Goal: Task Accomplishment & Management: Use online tool/utility

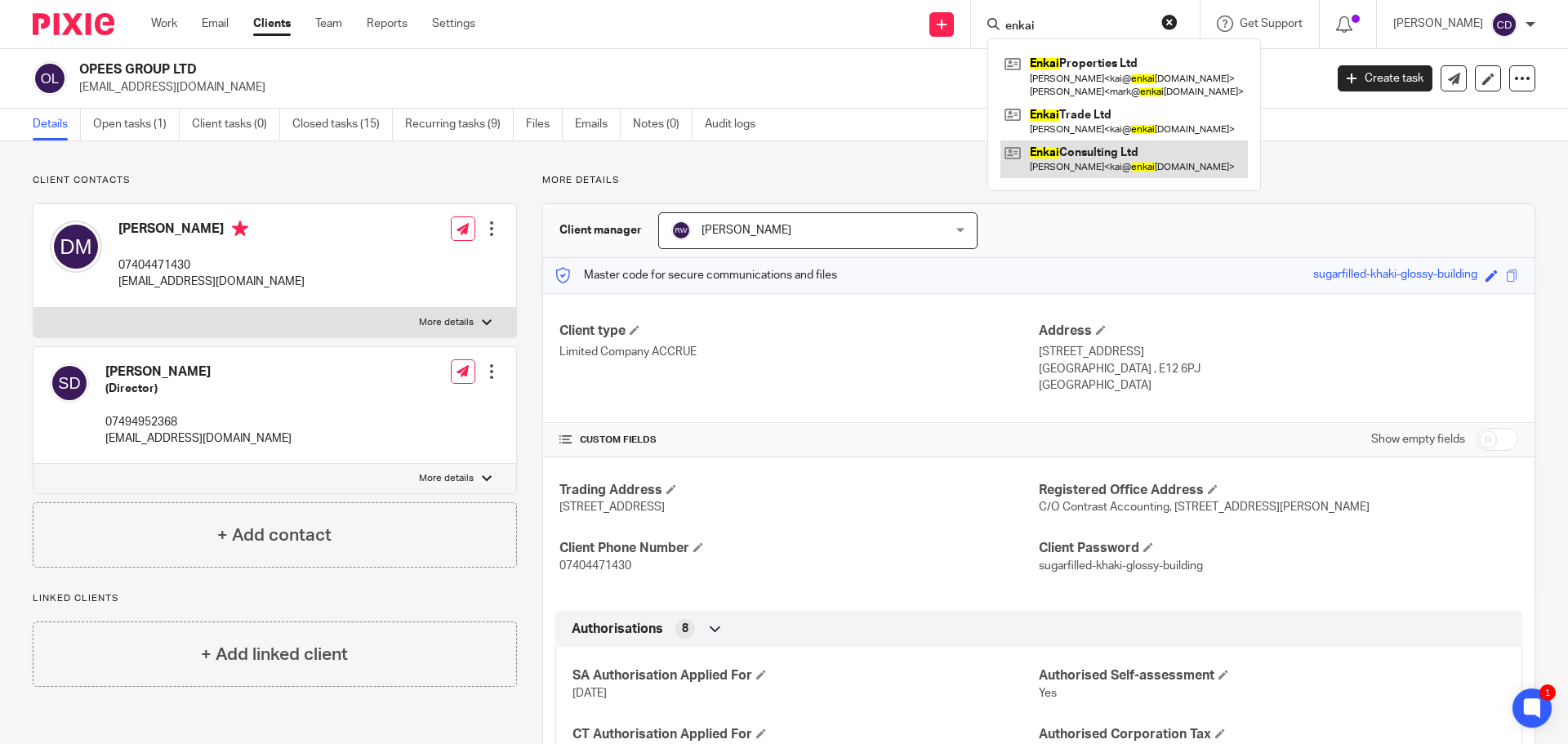
type input "enkai"
click at [1084, 151] on link at bounding box center [1124, 159] width 247 height 38
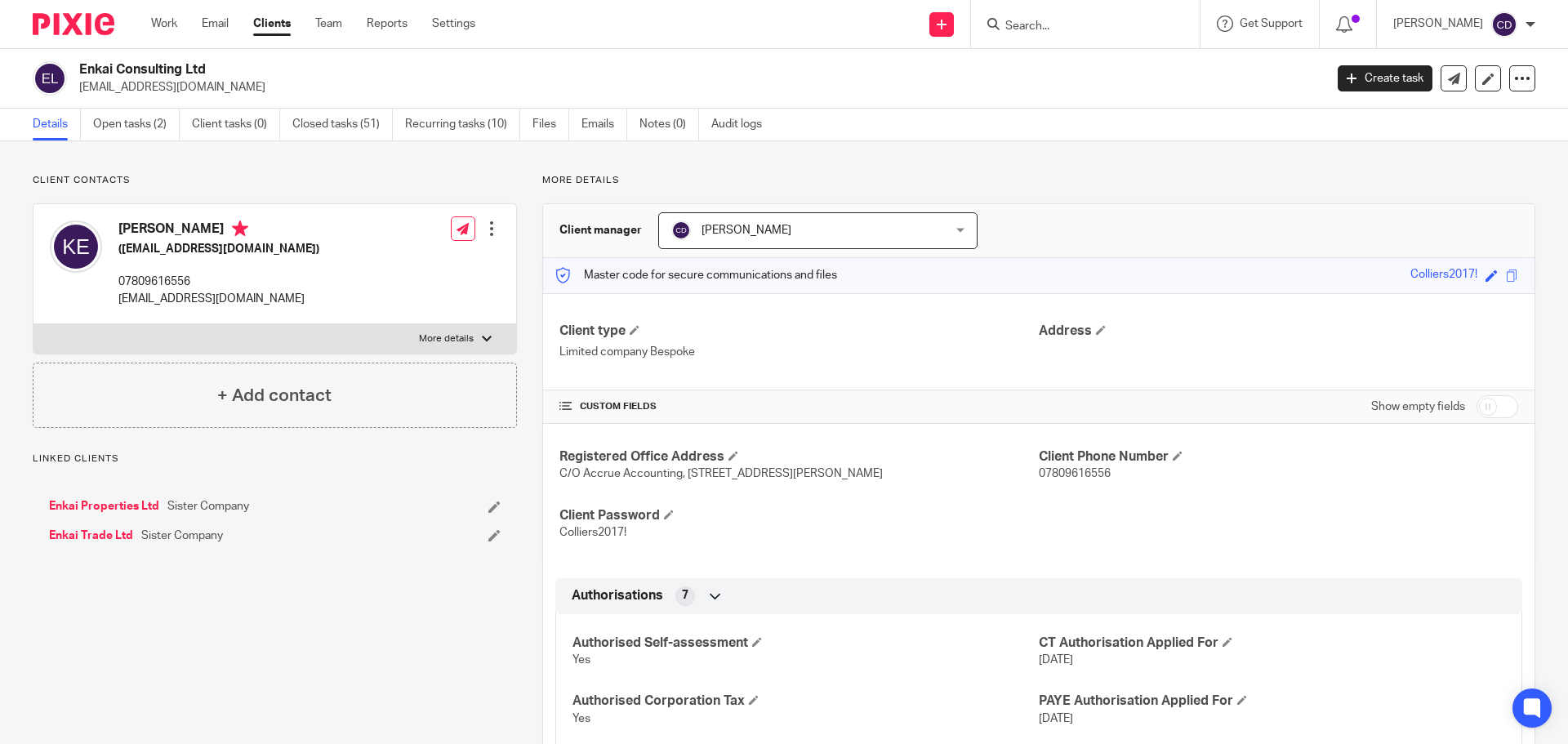
drag, startPoint x: 124, startPoint y: 127, endPoint x: 126, endPoint y: 142, distance: 15.1
click at [123, 127] on link "Open tasks (2)" at bounding box center [136, 124] width 87 height 32
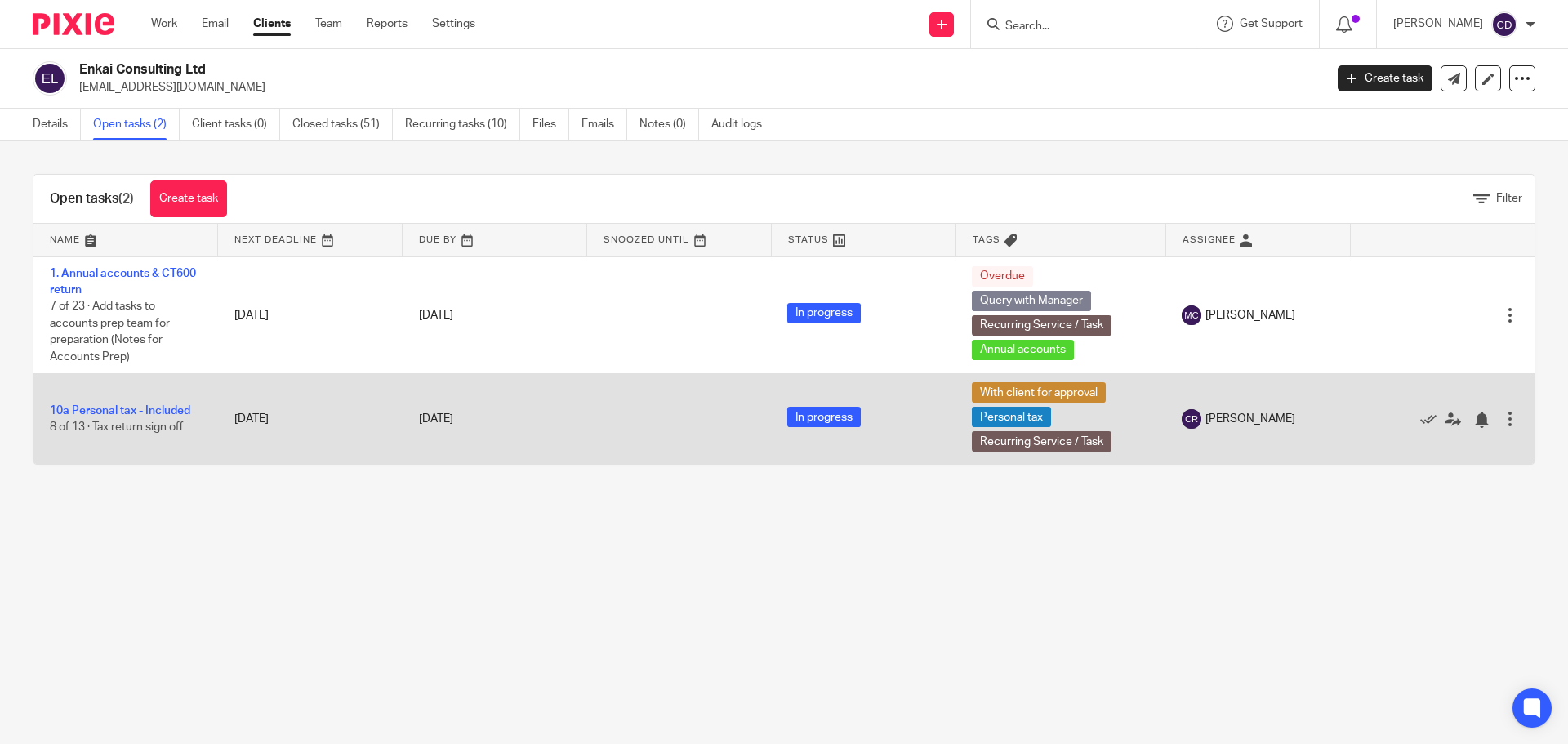
click at [156, 403] on td "10a Personal tax - Included 8 of 13 · Tax return sign off" at bounding box center [125, 419] width 185 height 90
click at [156, 421] on td "10a Personal tax - Included 8 of 13 · Tax return sign off" at bounding box center [125, 419] width 185 height 90
click at [140, 407] on link "10a Personal tax - Included" at bounding box center [120, 410] width 140 height 11
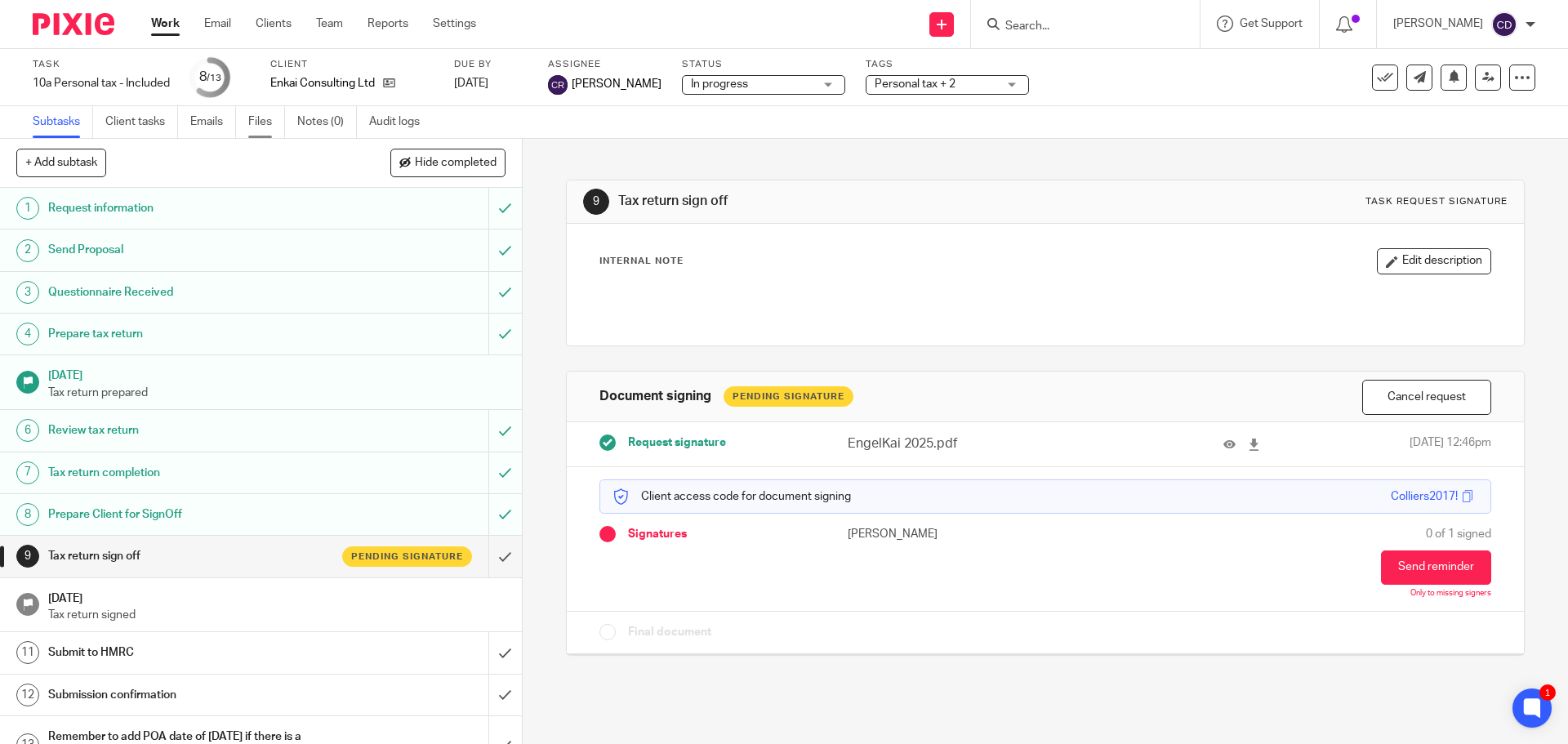
click at [257, 125] on link "Files" at bounding box center [266, 122] width 37 height 32
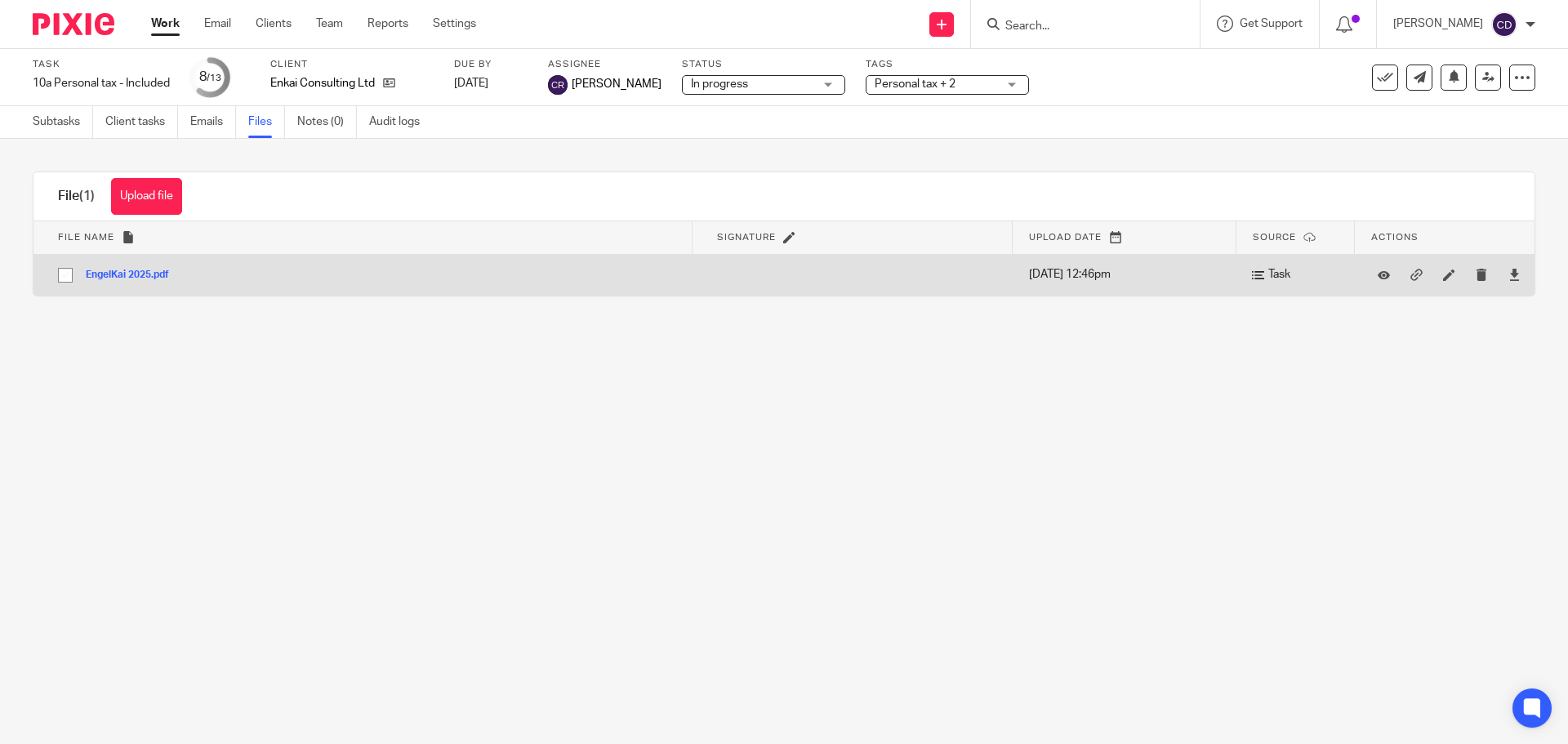
click at [121, 278] on button "EngelKai 2025.pdf" at bounding box center [133, 275] width 95 height 11
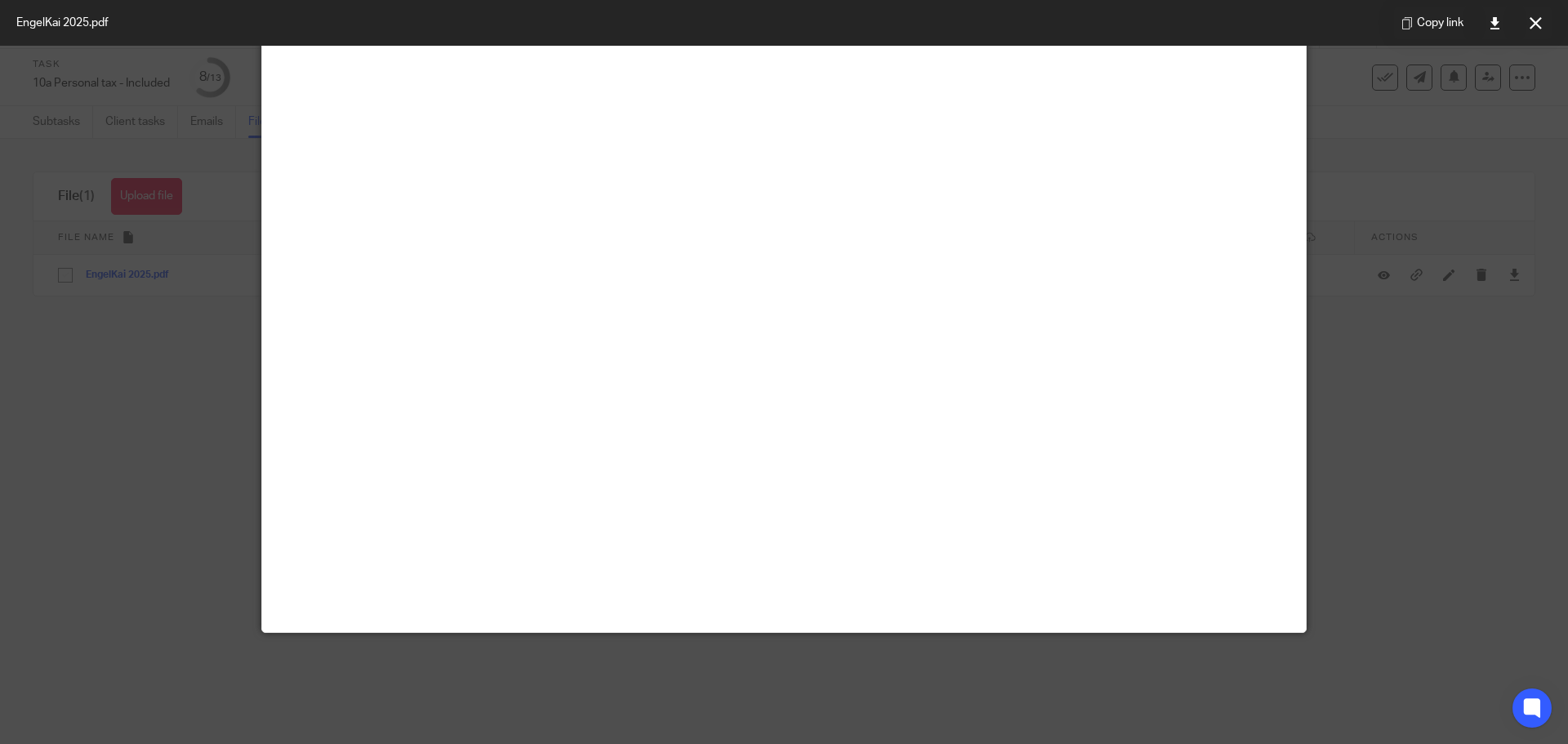
scroll to position [114, 0]
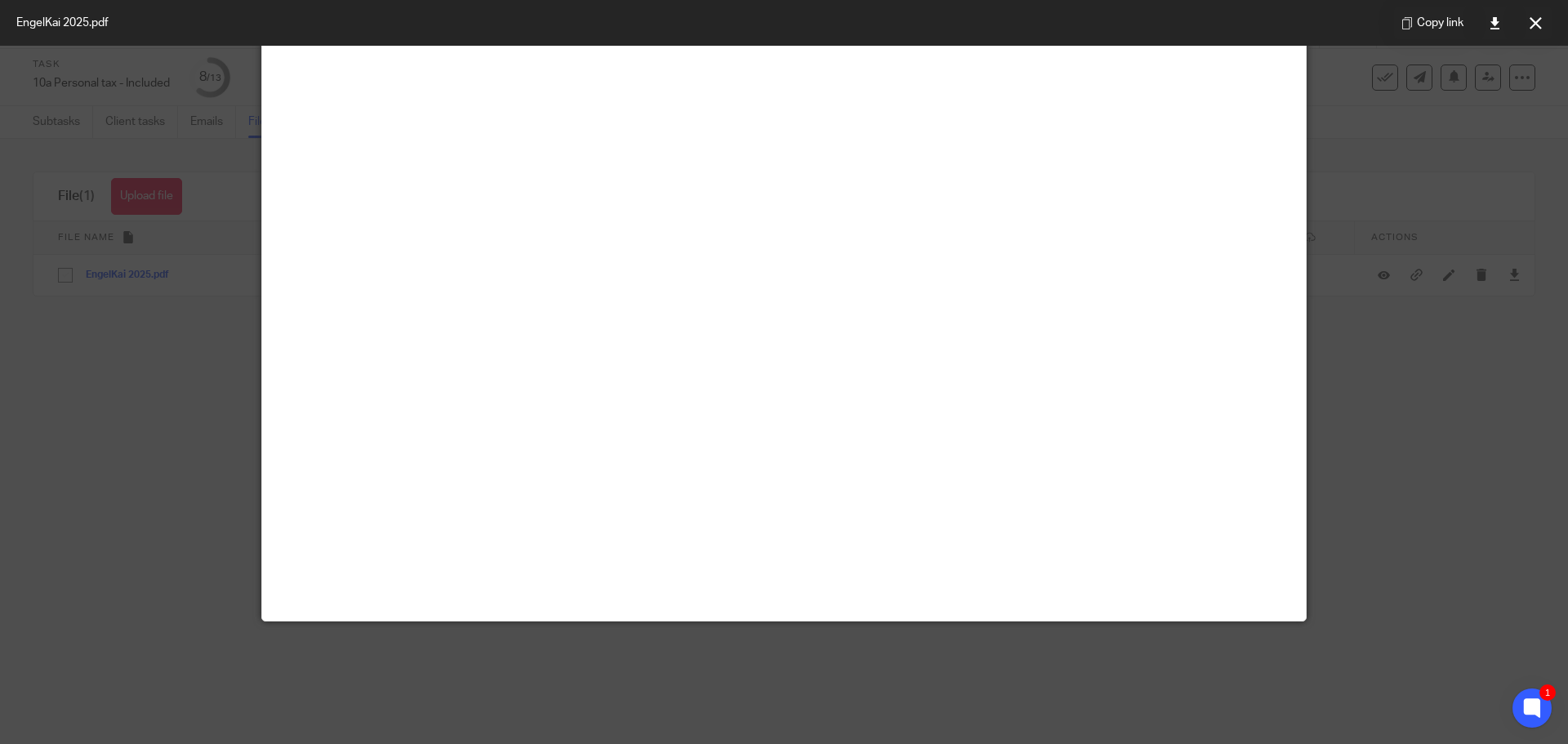
click at [166, 411] on div at bounding box center [784, 372] width 1568 height 744
click at [1528, 32] on button at bounding box center [1535, 22] width 32 height 32
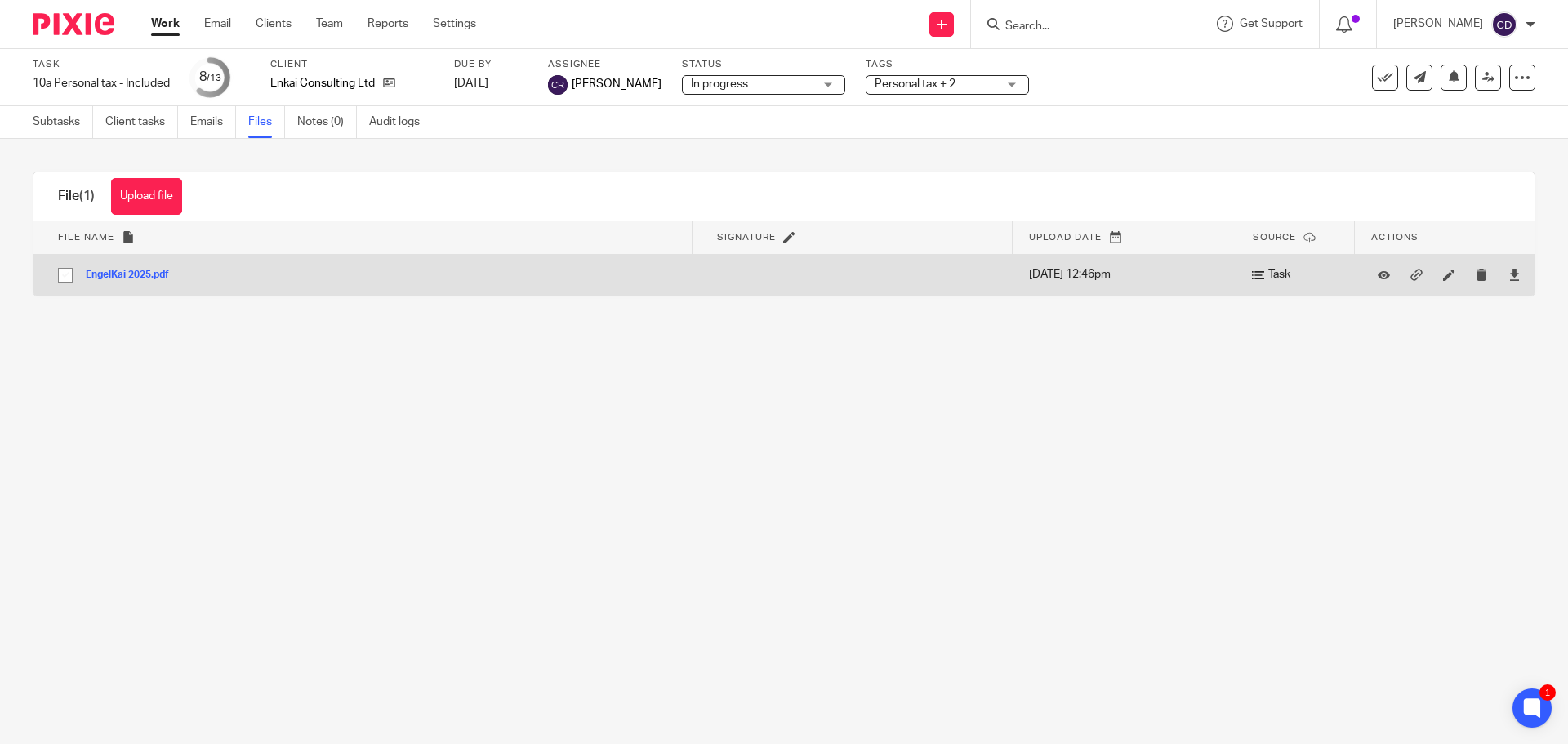
click at [141, 275] on button "EngelKai 2025.pdf" at bounding box center [133, 275] width 95 height 11
